Goal: Navigation & Orientation: Find specific page/section

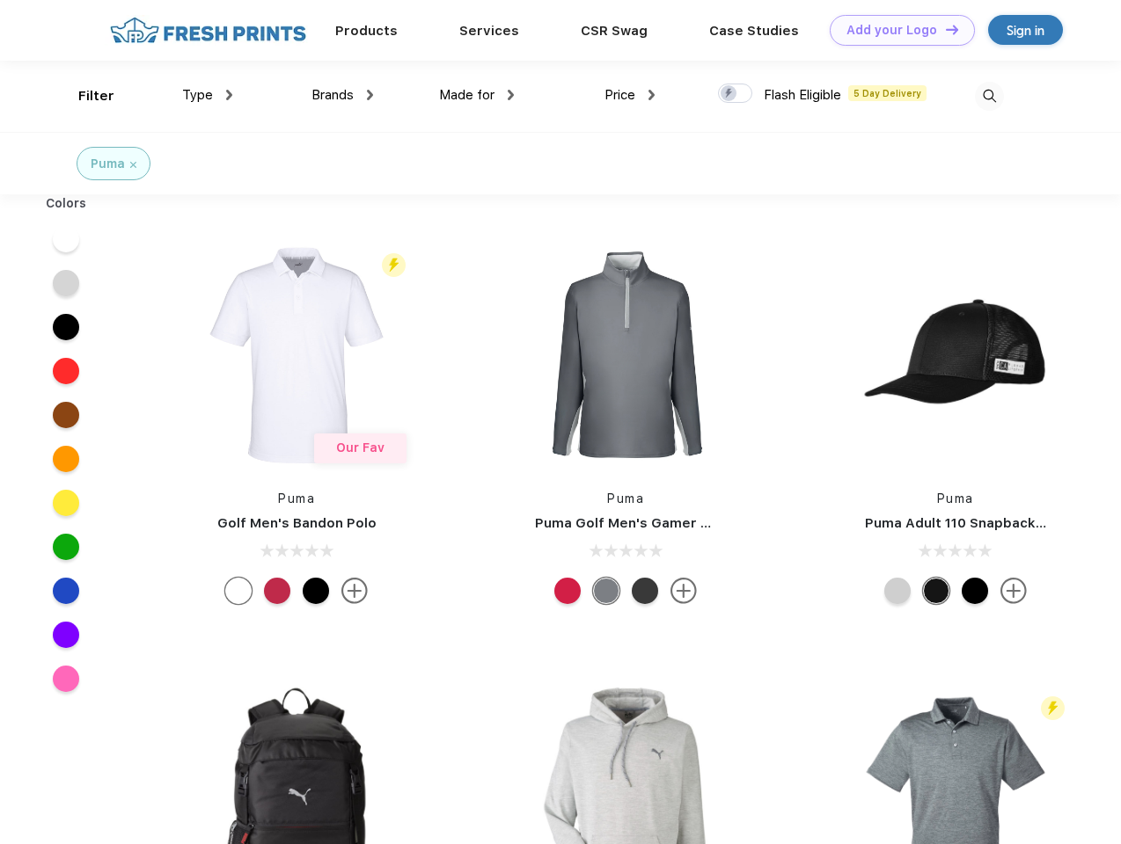
click at [896, 30] on link "Add your Logo Design Tool" at bounding box center [902, 30] width 145 height 31
click at [0, 0] on div "Design Tool" at bounding box center [0, 0] width 0 height 0
click at [944, 29] on link "Add your Logo Design Tool" at bounding box center [902, 30] width 145 height 31
click at [84, 96] on div "Filter" at bounding box center [96, 96] width 36 height 20
click at [208, 95] on span "Type" at bounding box center [197, 95] width 31 height 16
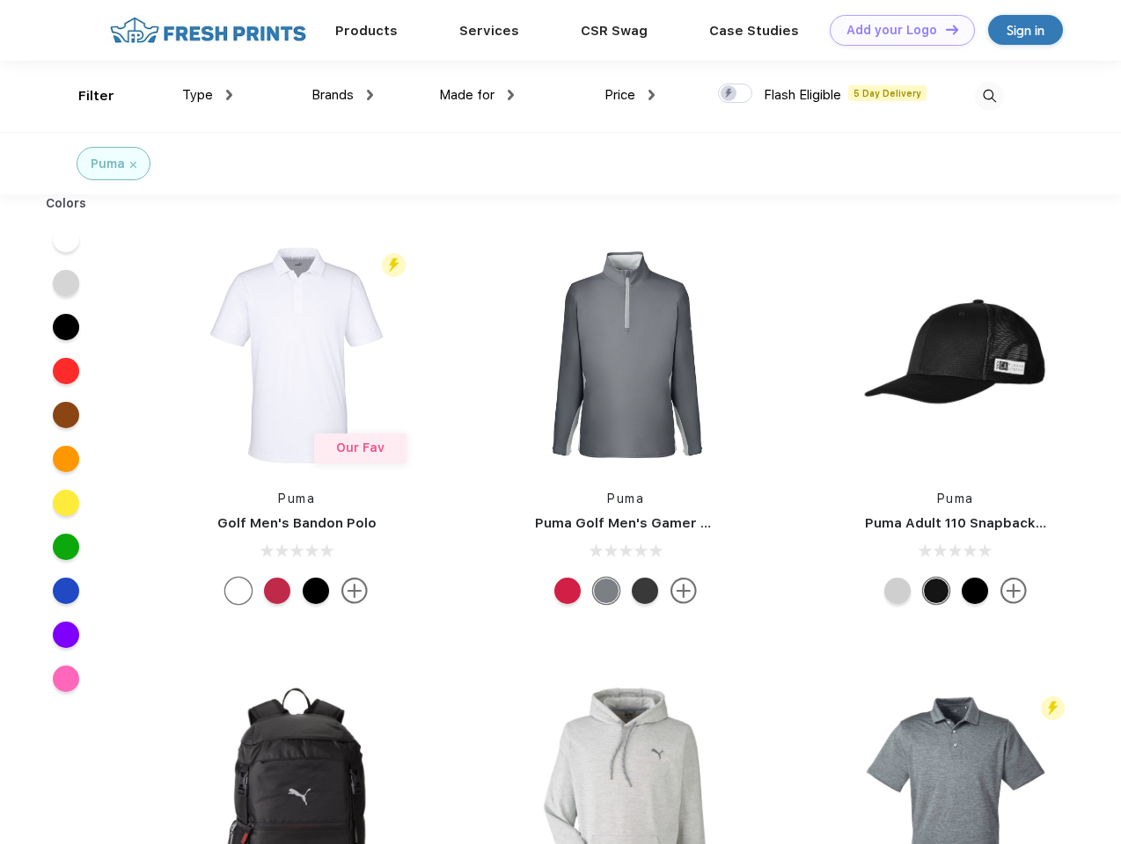
click at [342, 95] on span "Brands" at bounding box center [332, 95] width 42 height 16
click at [477, 95] on span "Made for" at bounding box center [466, 95] width 55 height 16
click at [630, 95] on span "Price" at bounding box center [619, 95] width 31 height 16
click at [735, 94] on div at bounding box center [735, 93] width 34 height 19
click at [729, 94] on input "checkbox" at bounding box center [723, 88] width 11 height 11
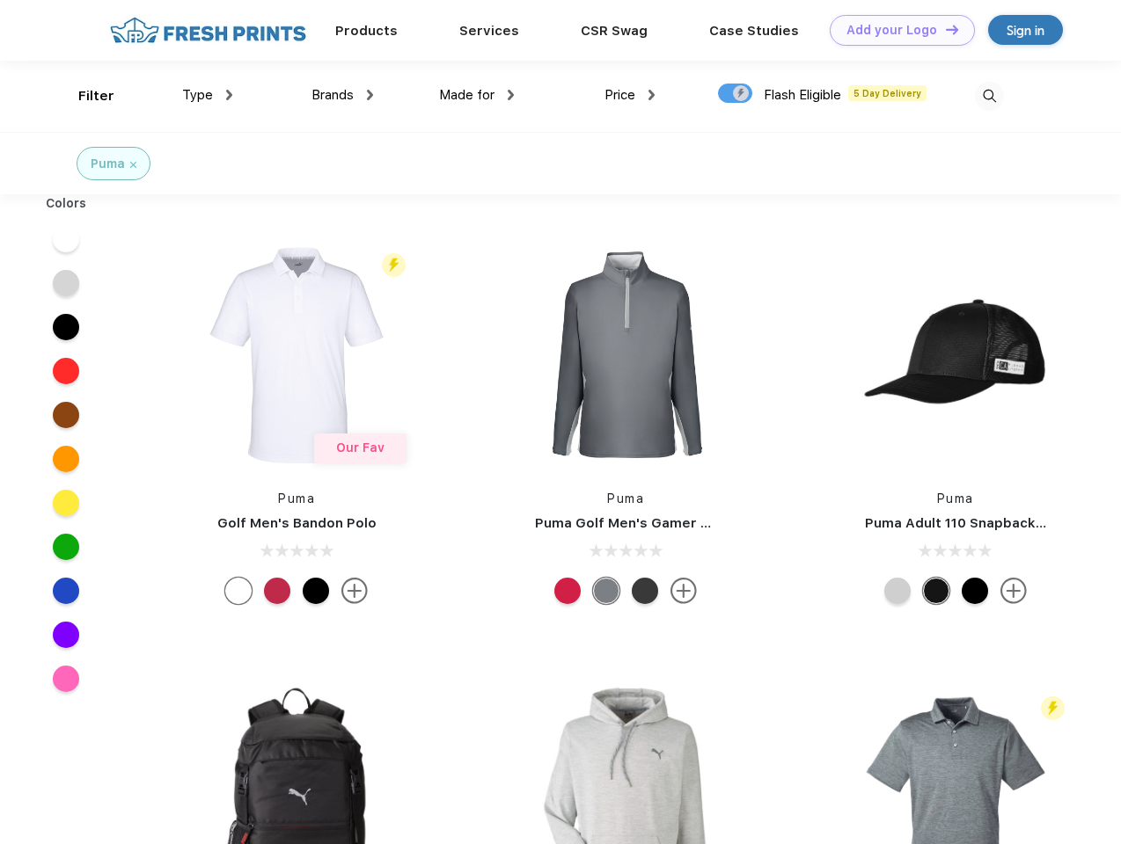
click at [989, 96] on img at bounding box center [989, 96] width 29 height 29
